Goal: Find specific fact: Find specific fact

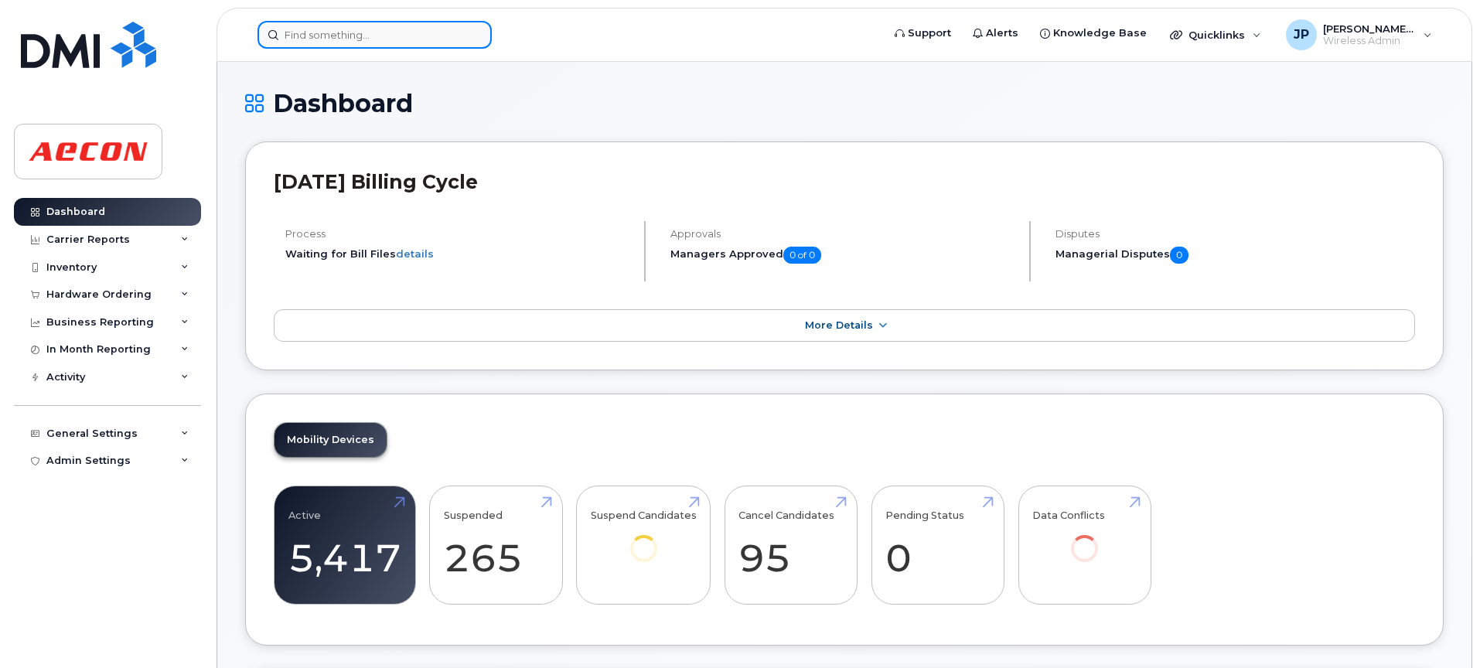
click at [366, 36] on input at bounding box center [374, 35] width 234 height 28
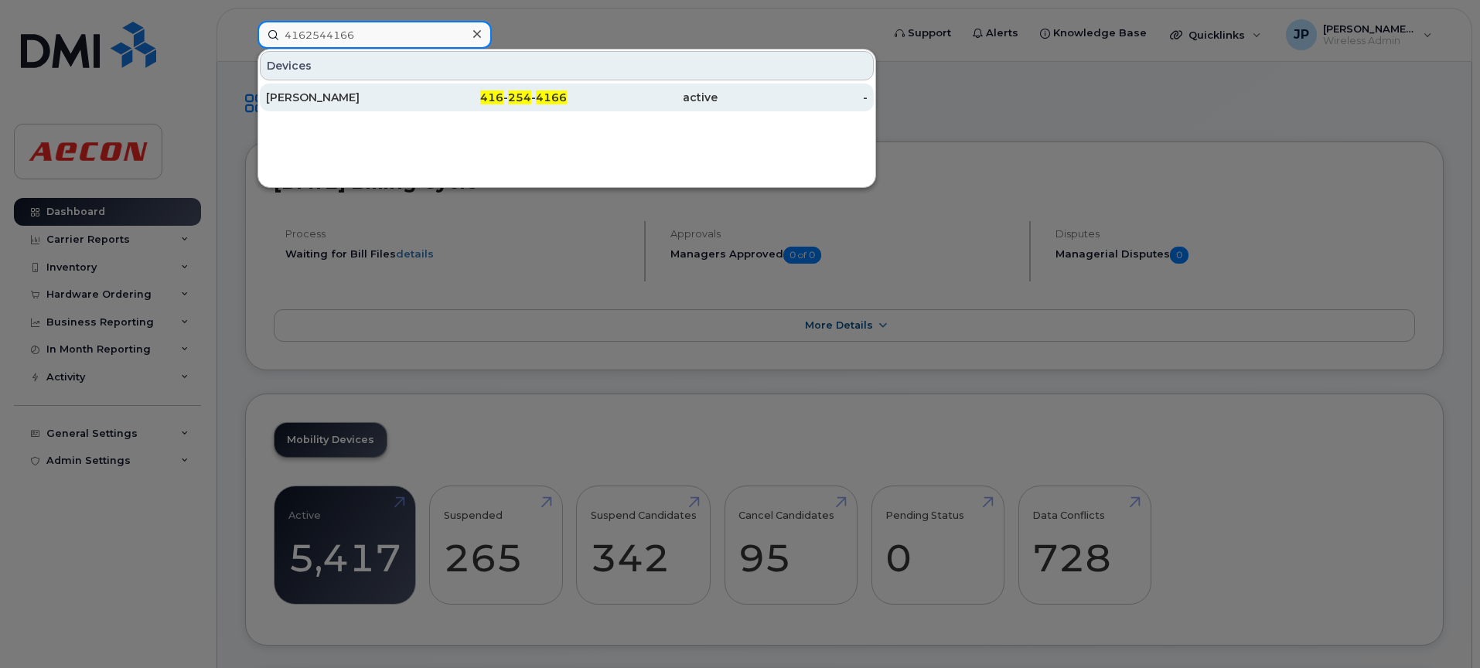
type input "4162544166"
click at [353, 95] on div "[PERSON_NAME]" at bounding box center [341, 97] width 151 height 15
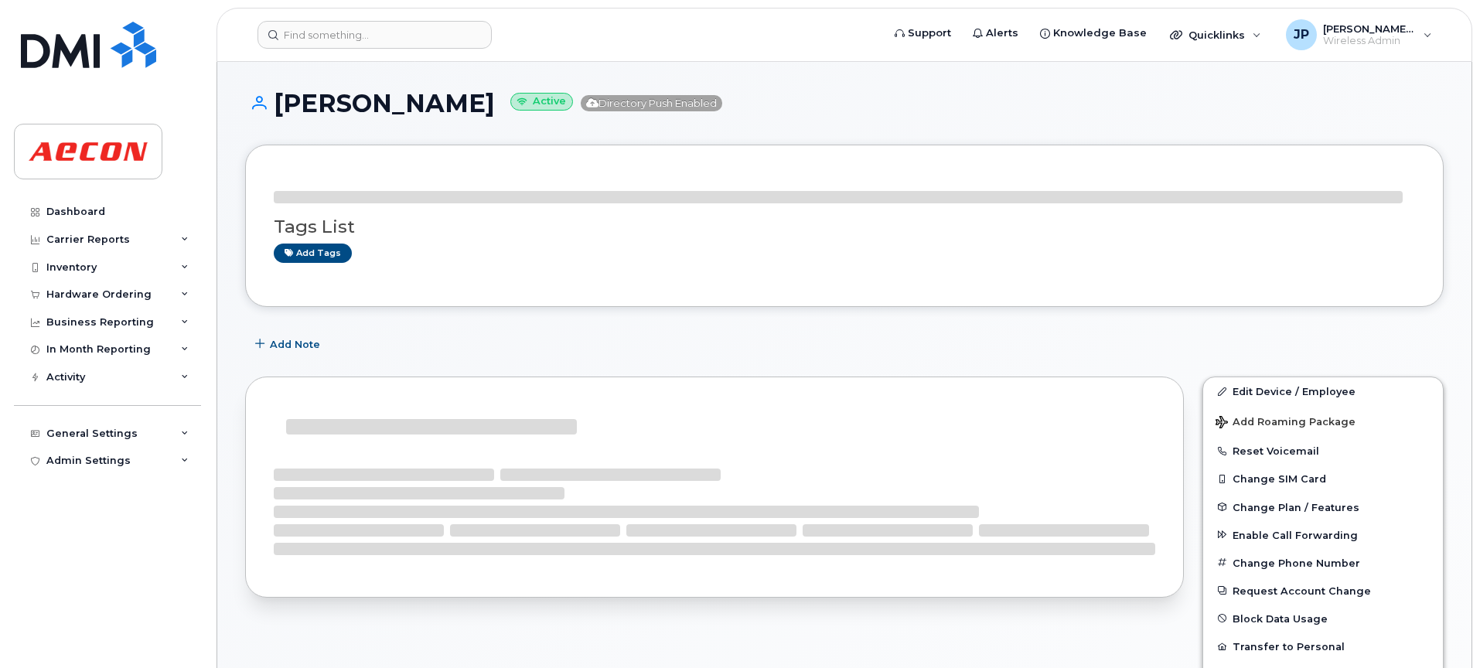
drag, startPoint x: 446, startPoint y: 107, endPoint x: 268, endPoint y: 110, distance: 177.9
click at [268, 110] on h1 "Philip Santos Active Directory Push Enabled" at bounding box center [844, 103] width 1199 height 27
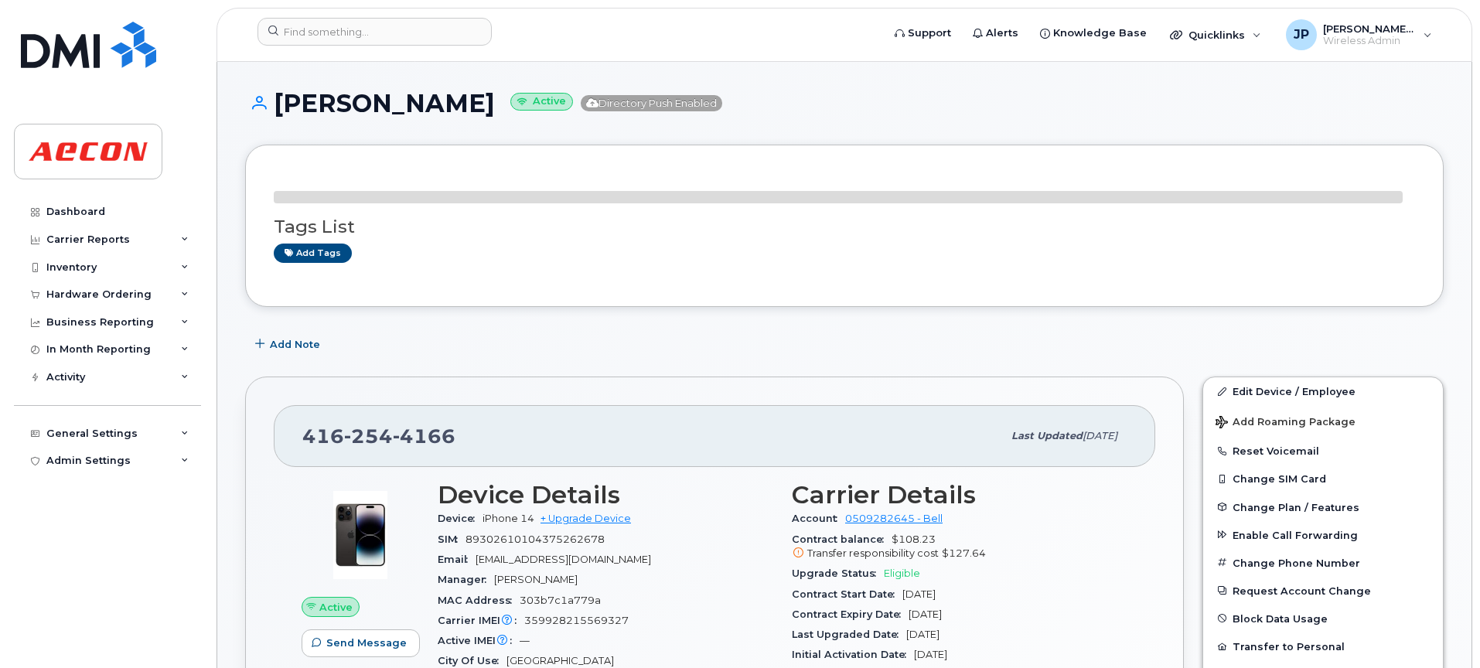
copy h1 "[PERSON_NAME]"
